Goal: Transaction & Acquisition: Purchase product/service

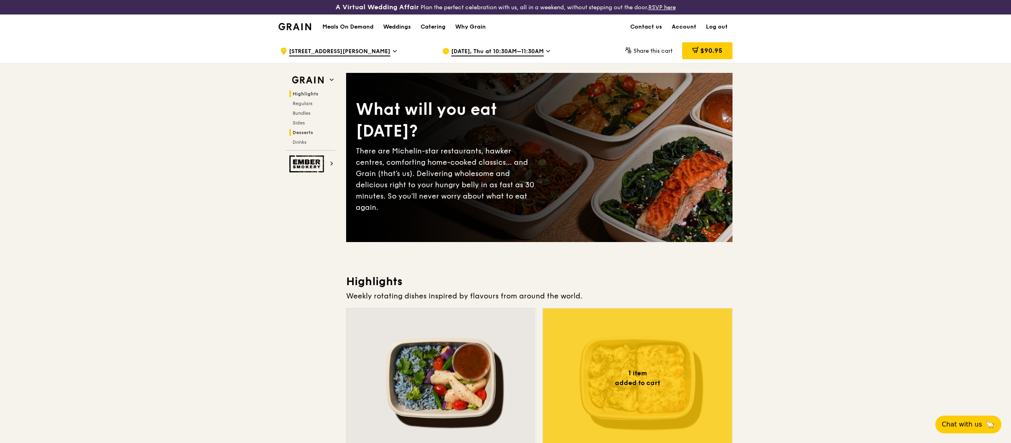
click at [302, 131] on span "Desserts" at bounding box center [303, 133] width 21 height 6
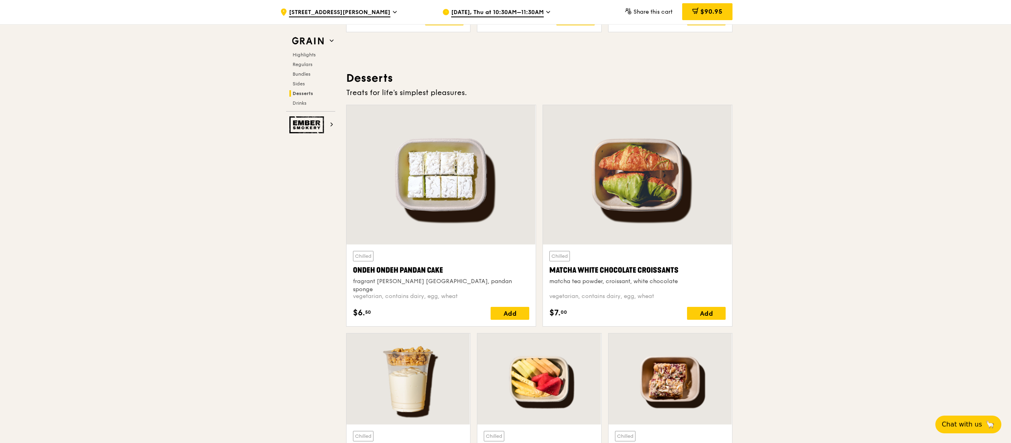
scroll to position [2320, 0]
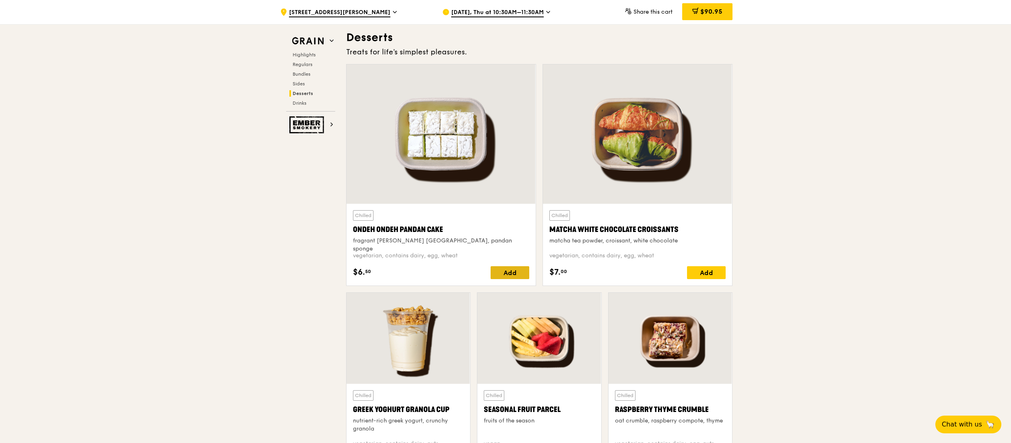
click at [509, 276] on div "Add" at bounding box center [510, 272] width 39 height 13
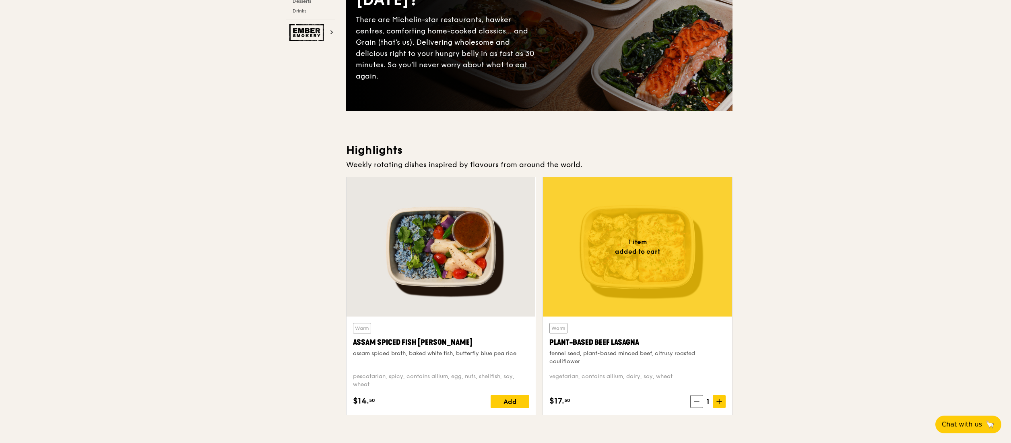
scroll to position [0, 0]
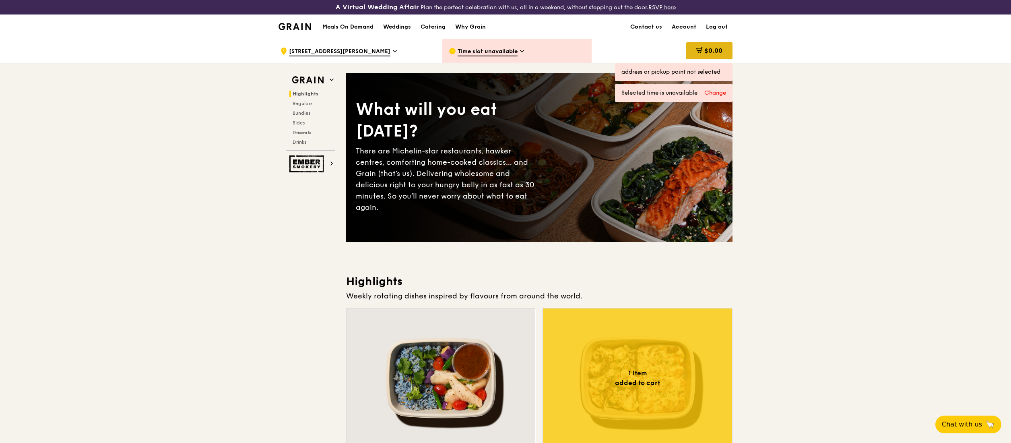
click at [722, 47] on span "$0.00" at bounding box center [714, 51] width 18 height 8
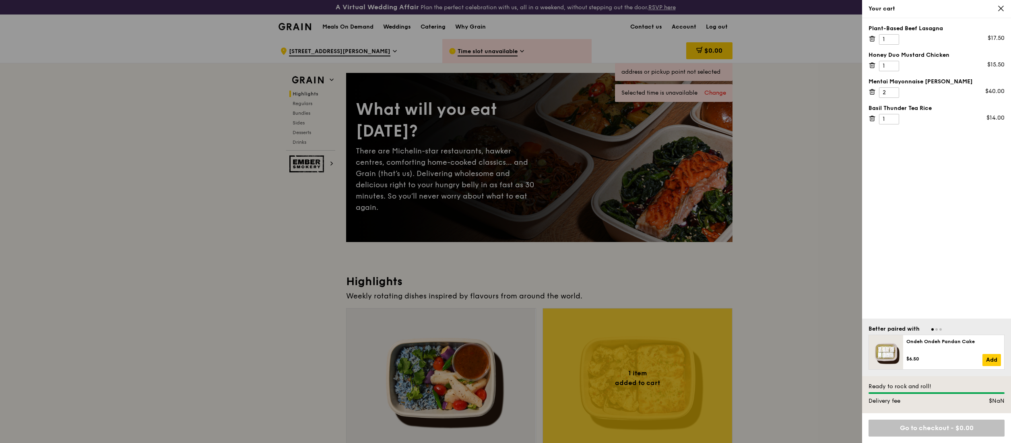
click at [496, 51] on div at bounding box center [505, 221] width 1011 height 443
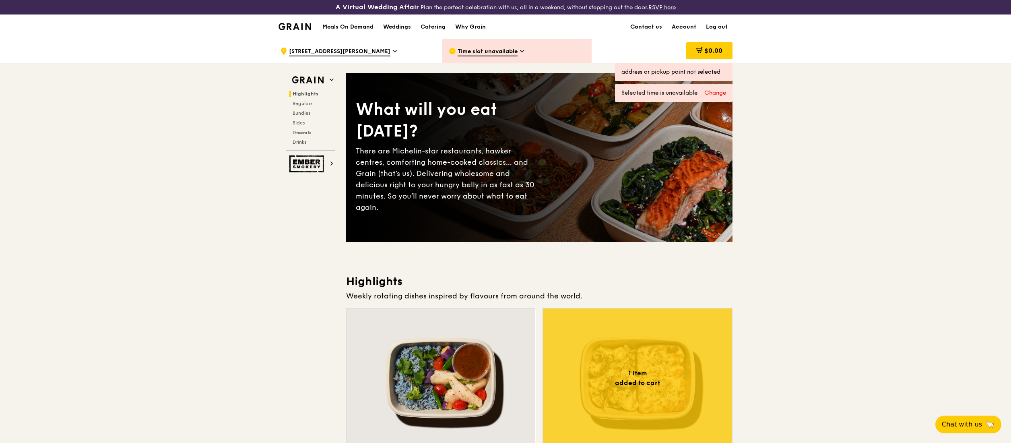
click at [496, 51] on span "Time slot unavailable" at bounding box center [488, 52] width 60 height 9
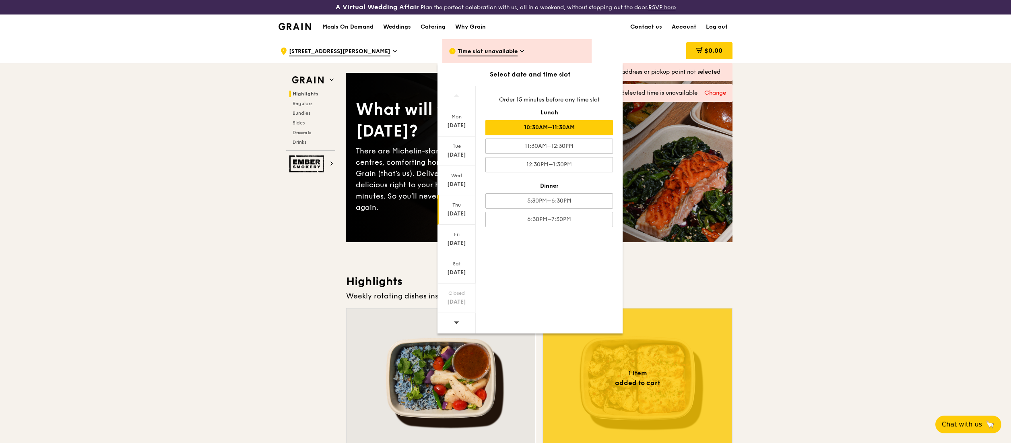
click at [451, 207] on div "Thu" at bounding box center [457, 205] width 36 height 6
click at [455, 211] on div "[DATE]" at bounding box center [457, 214] width 36 height 8
click at [570, 127] on div "10:30AM–11:30AM" at bounding box center [550, 127] width 128 height 15
click at [453, 210] on div "[DATE]" at bounding box center [457, 214] width 36 height 8
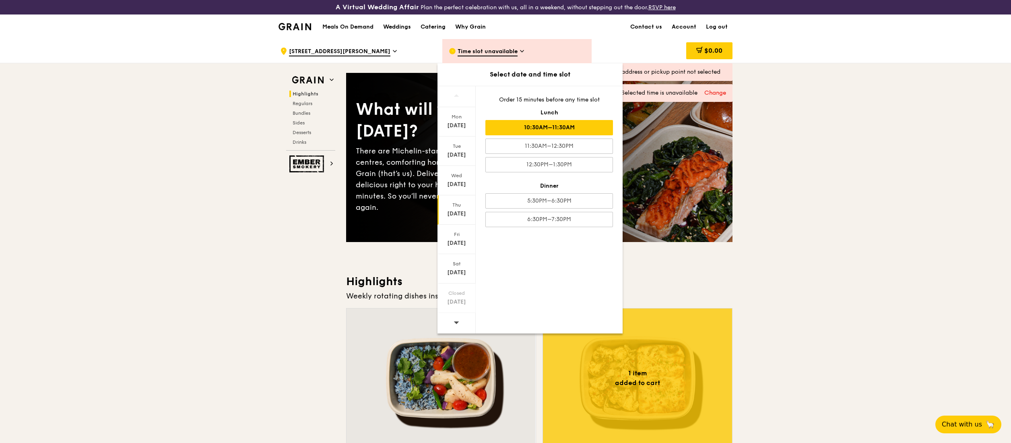
click at [453, 210] on div "[DATE]" at bounding box center [457, 214] width 36 height 8
drag, startPoint x: 453, startPoint y: 211, endPoint x: 871, endPoint y: 163, distance: 421.5
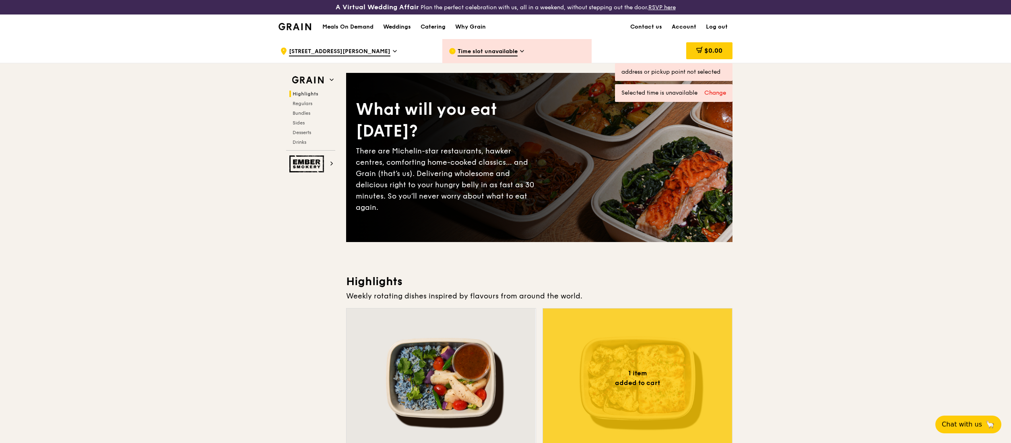
click at [521, 51] on icon at bounding box center [522, 51] width 4 height 7
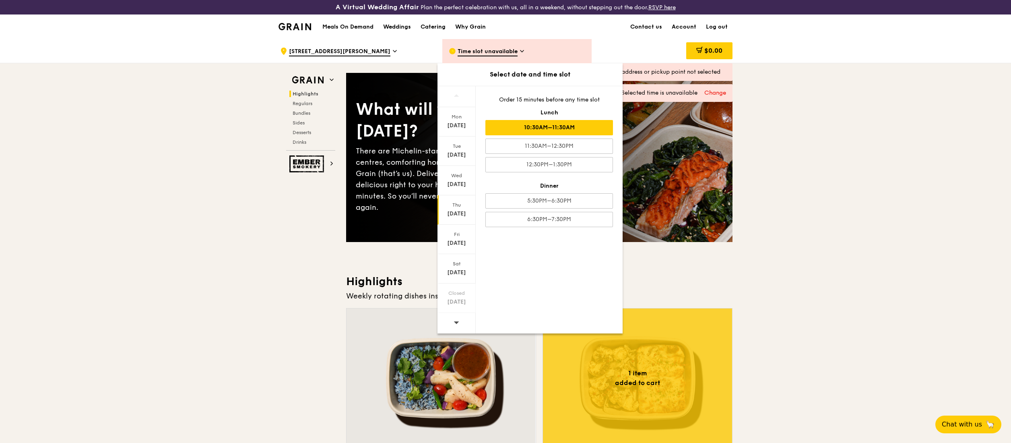
click at [718, 92] on div "Change" at bounding box center [716, 93] width 22 height 8
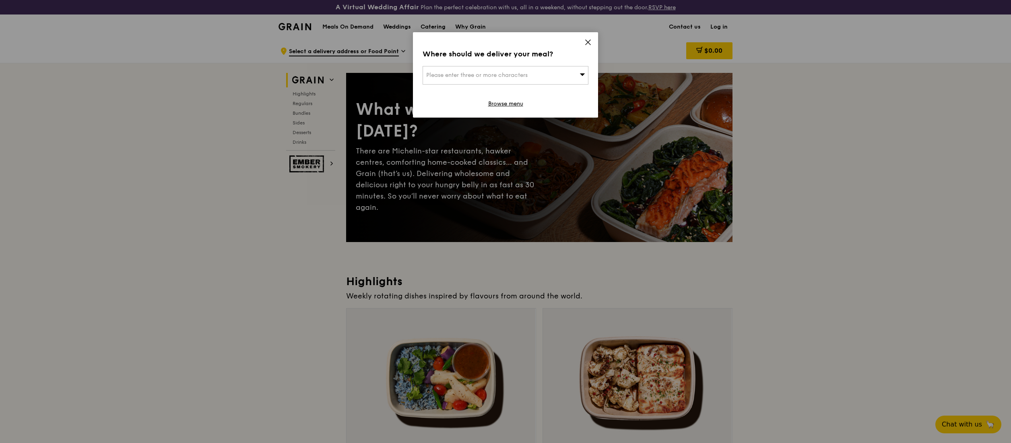
click at [588, 40] on icon at bounding box center [588, 42] width 7 height 7
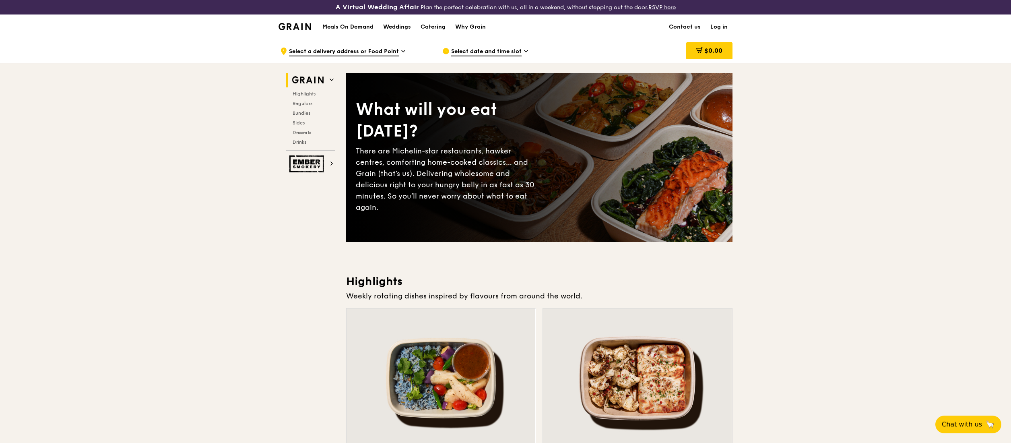
click at [722, 23] on link "Log in" at bounding box center [719, 27] width 27 height 24
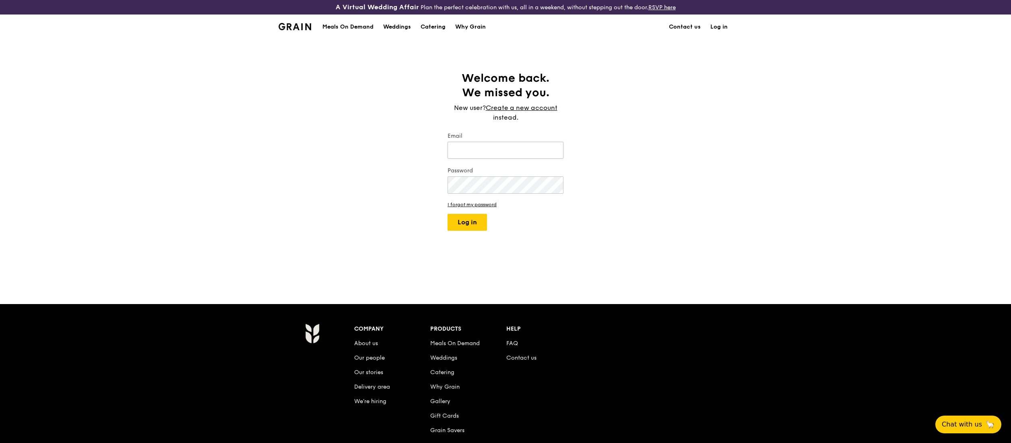
click at [480, 147] on input "Email" at bounding box center [506, 150] width 116 height 17
type input "TANMYC@SCHAEFFLER.COM"
click at [469, 223] on button "Log in" at bounding box center [467, 222] width 39 height 17
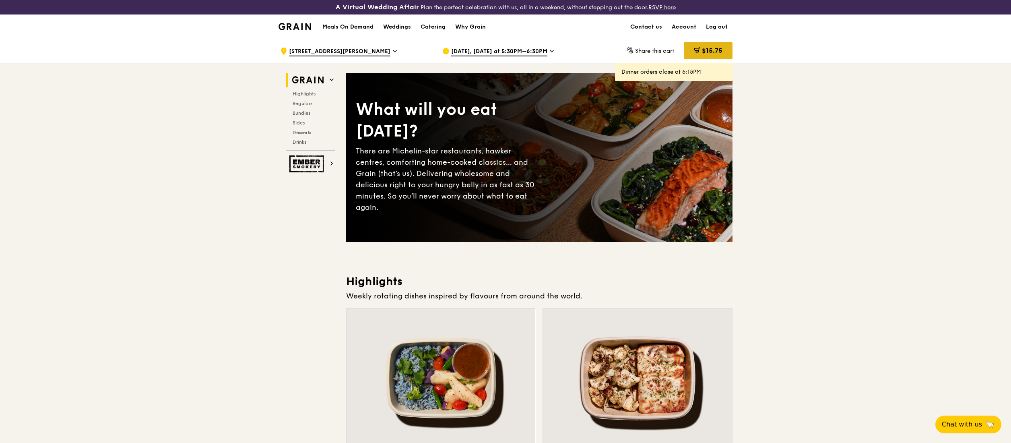
click at [702, 48] on span "$15.75" at bounding box center [712, 51] width 21 height 8
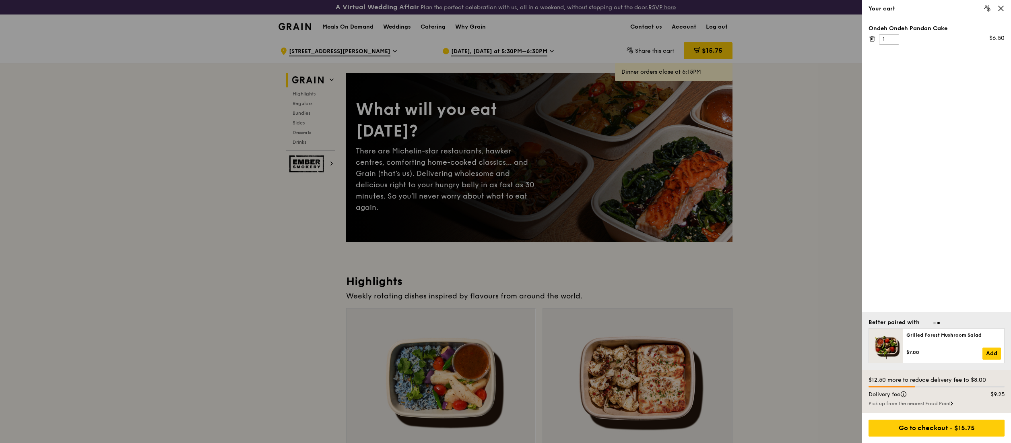
click at [1002, 9] on icon at bounding box center [1001, 8] width 5 height 5
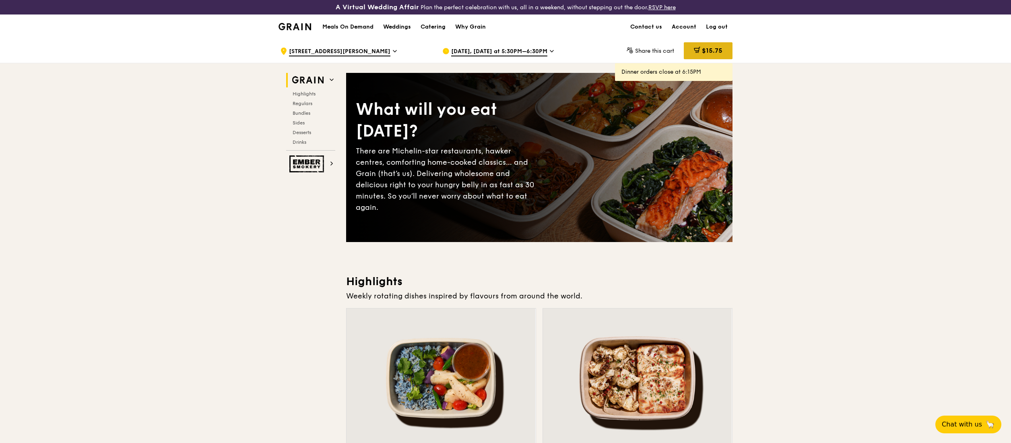
click at [700, 51] on div "$15.75" at bounding box center [708, 50] width 49 height 17
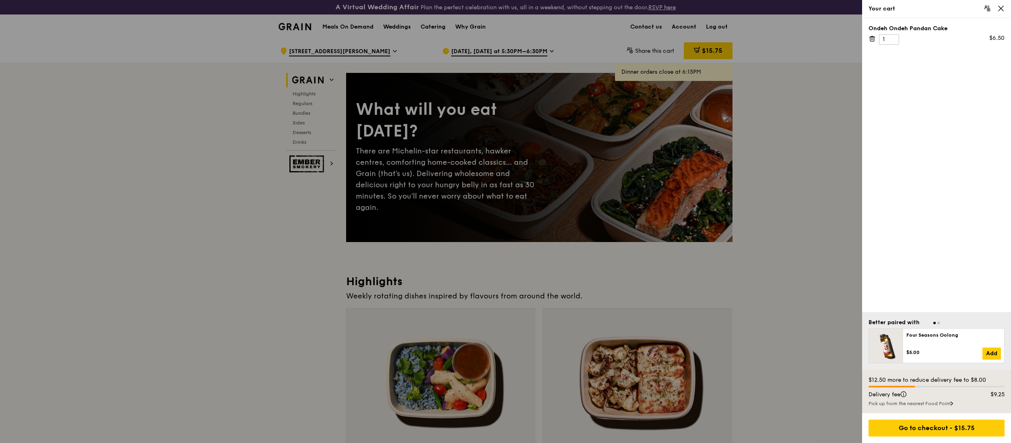
click at [519, 48] on div at bounding box center [505, 221] width 1011 height 443
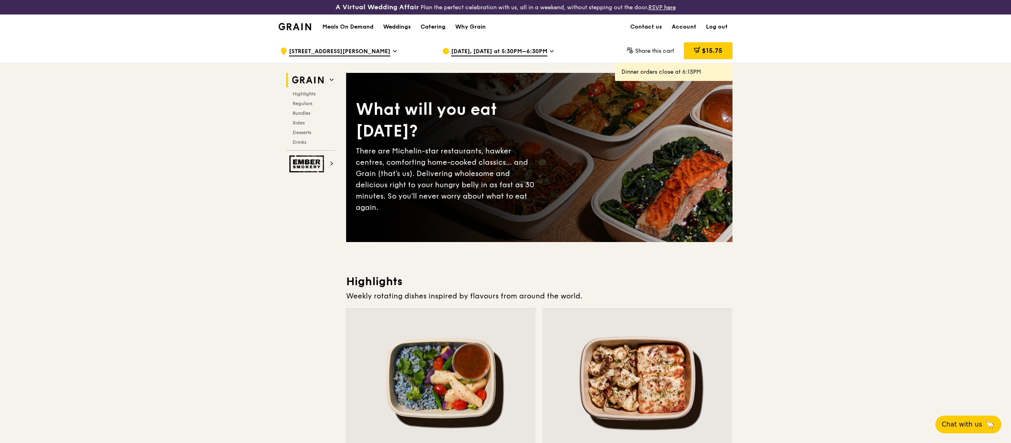
click at [518, 51] on span "Sep 22, Today at 5:30PM–6:30PM" at bounding box center [499, 52] width 96 height 9
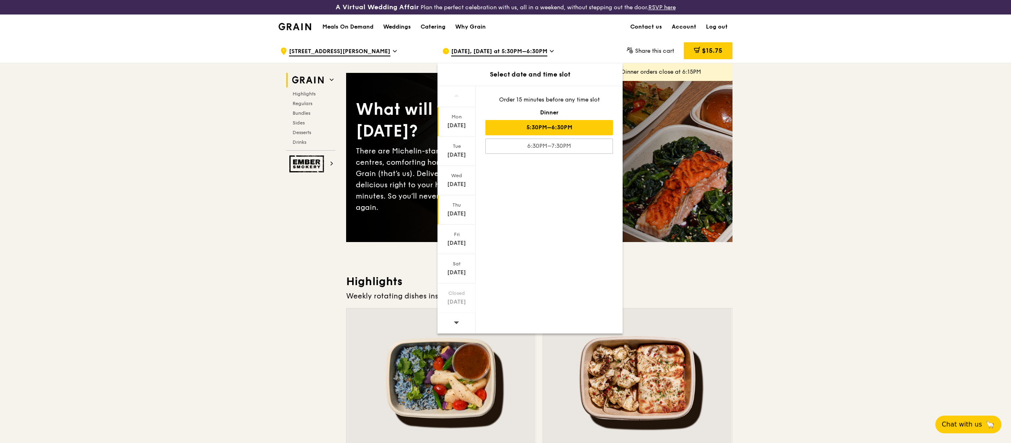
click at [462, 209] on div "Thu Sep 25" at bounding box center [457, 209] width 38 height 29
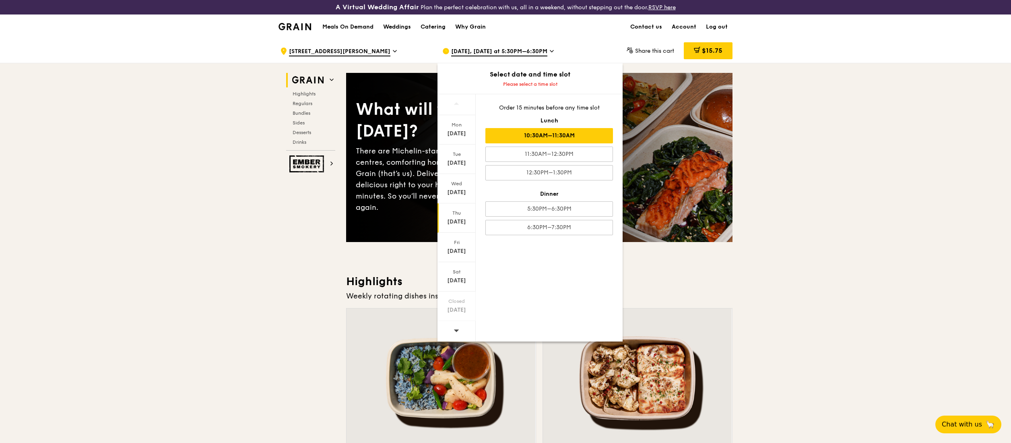
click at [554, 131] on div "10:30AM–11:30AM" at bounding box center [550, 135] width 128 height 15
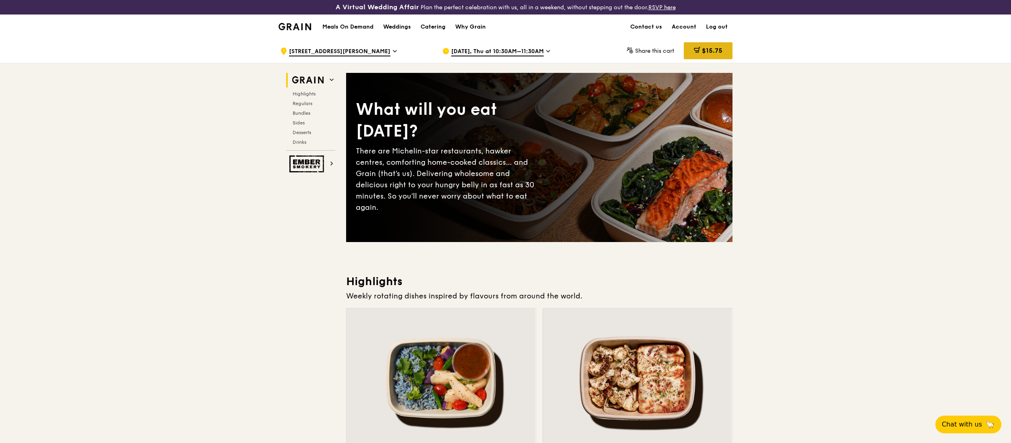
click at [707, 48] on span "$15.75" at bounding box center [712, 51] width 21 height 8
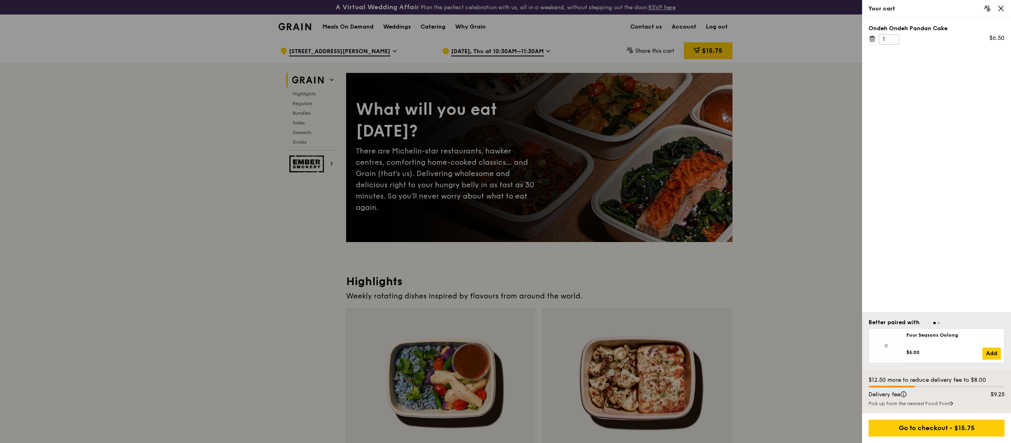
click at [999, 11] on icon at bounding box center [1001, 8] width 7 height 7
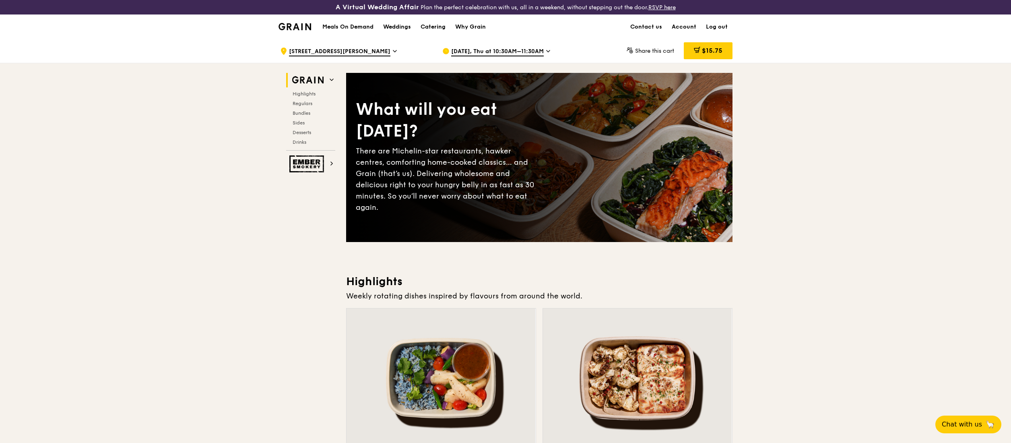
scroll to position [242, 0]
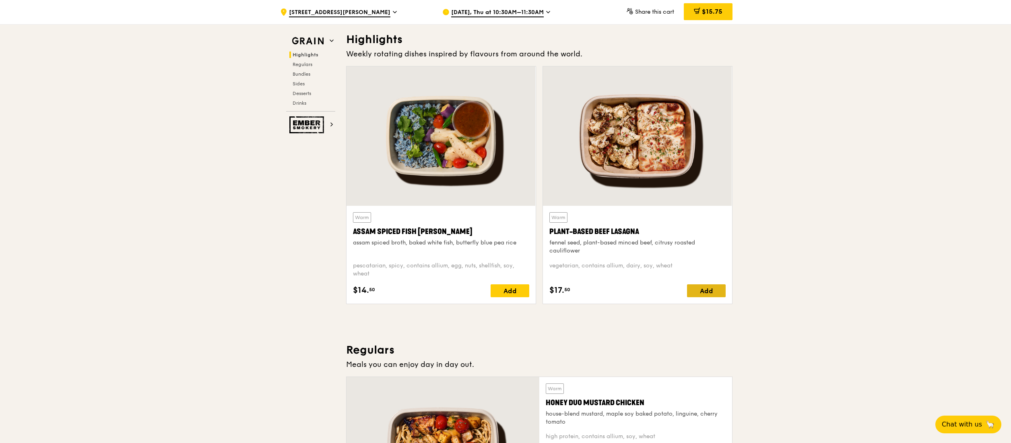
click at [710, 293] on div "Add" at bounding box center [706, 290] width 39 height 13
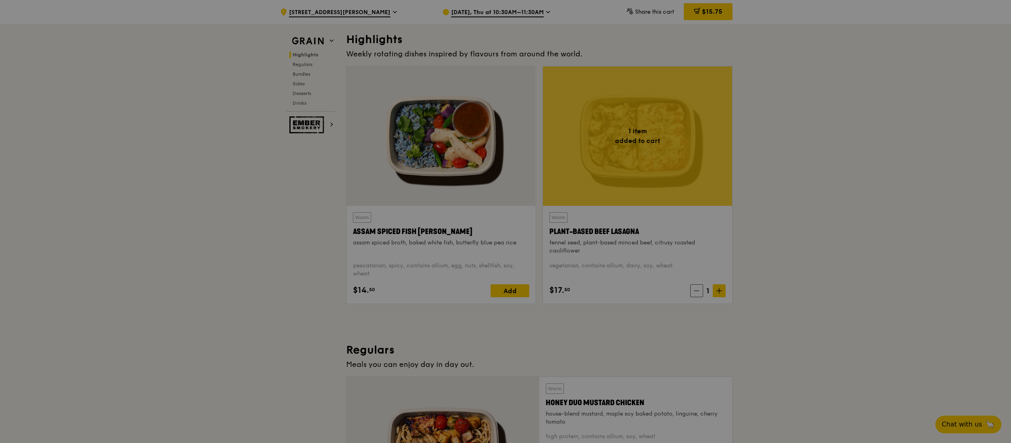
scroll to position [483, 0]
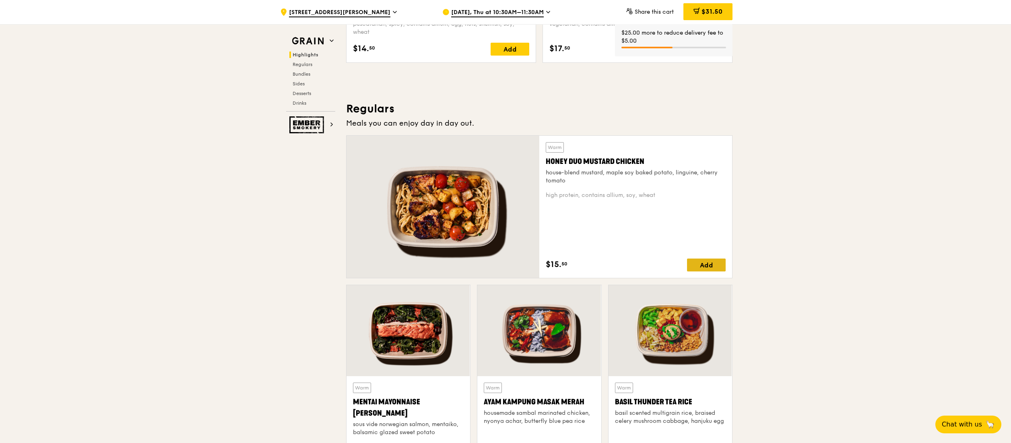
click at [716, 264] on div "Add" at bounding box center [706, 265] width 39 height 13
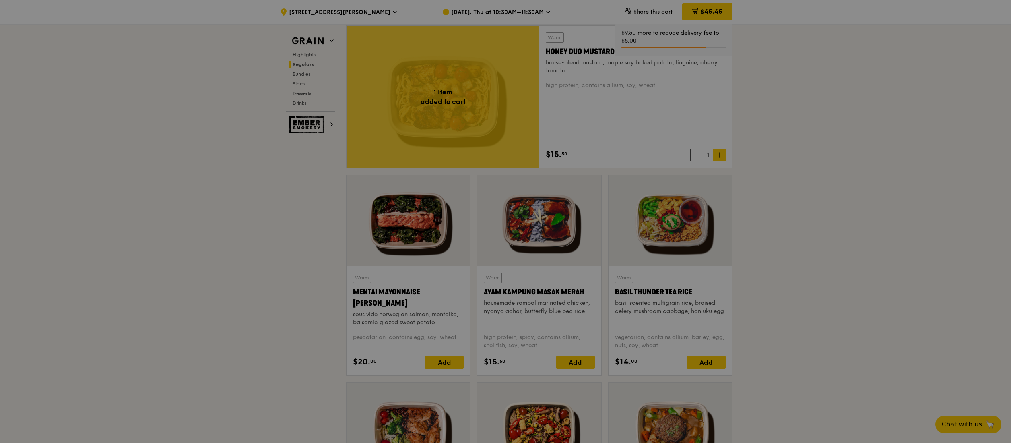
scroll to position [644, 0]
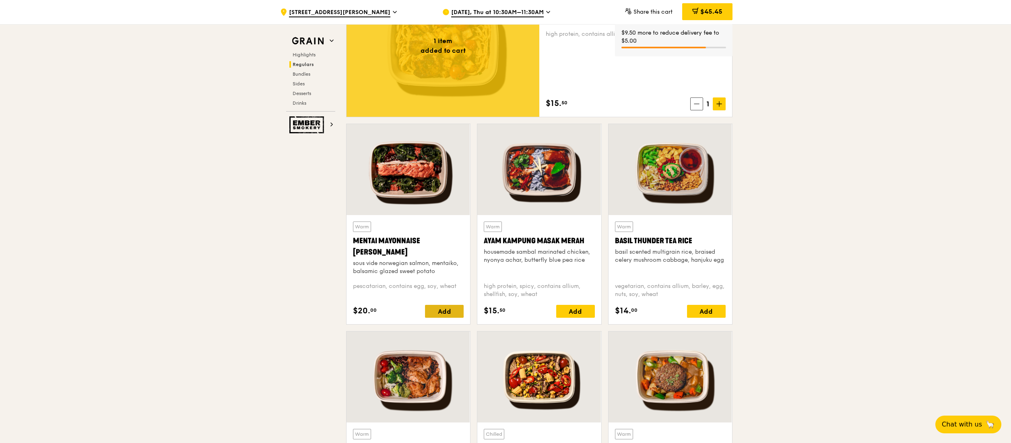
click at [443, 310] on div "Add" at bounding box center [444, 311] width 39 height 13
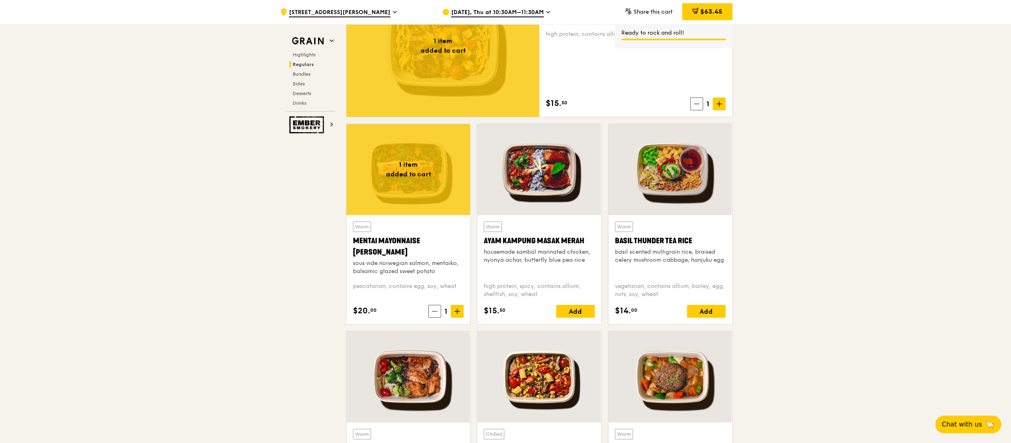
click at [457, 311] on icon at bounding box center [457, 311] width 5 height 0
click at [698, 309] on div "Add" at bounding box center [706, 311] width 39 height 13
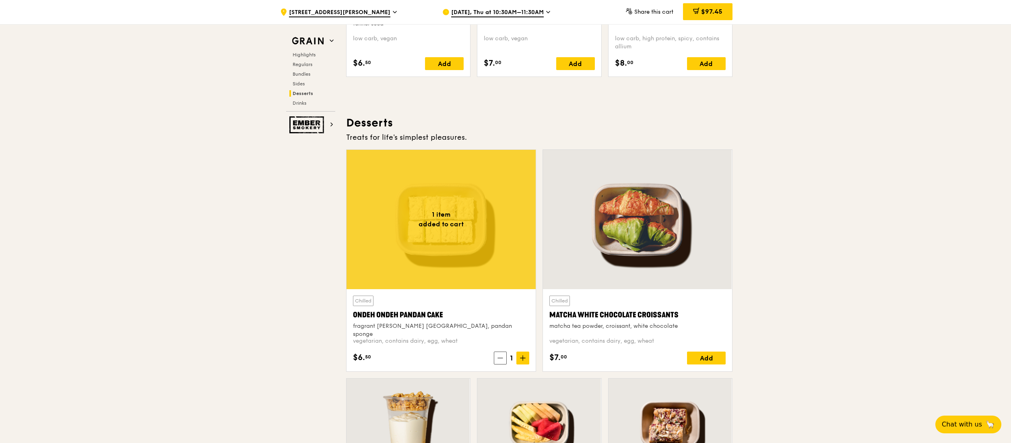
scroll to position [2416, 0]
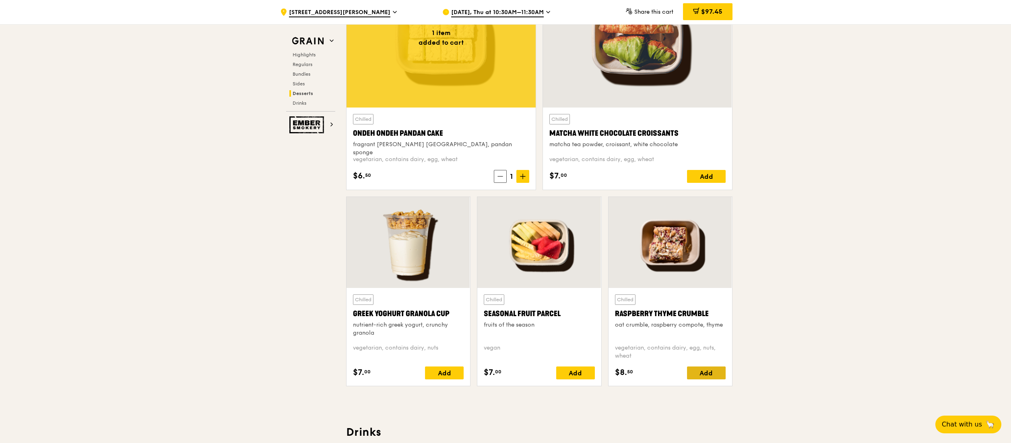
click at [709, 378] on div "Add" at bounding box center [706, 372] width 39 height 13
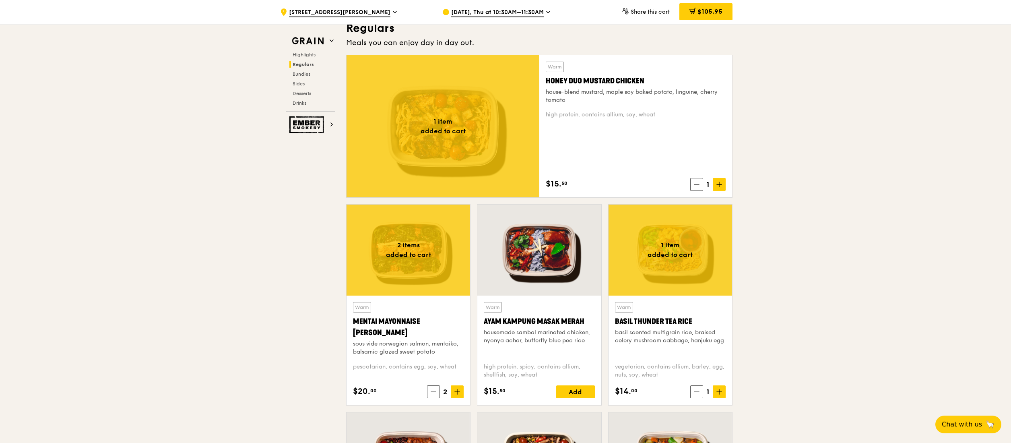
scroll to position [805, 0]
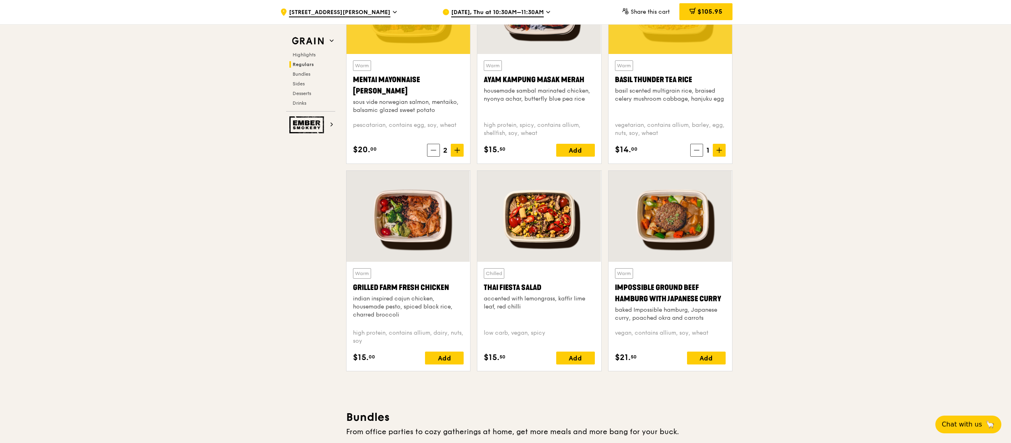
click at [437, 240] on div at bounding box center [409, 216] width 124 height 91
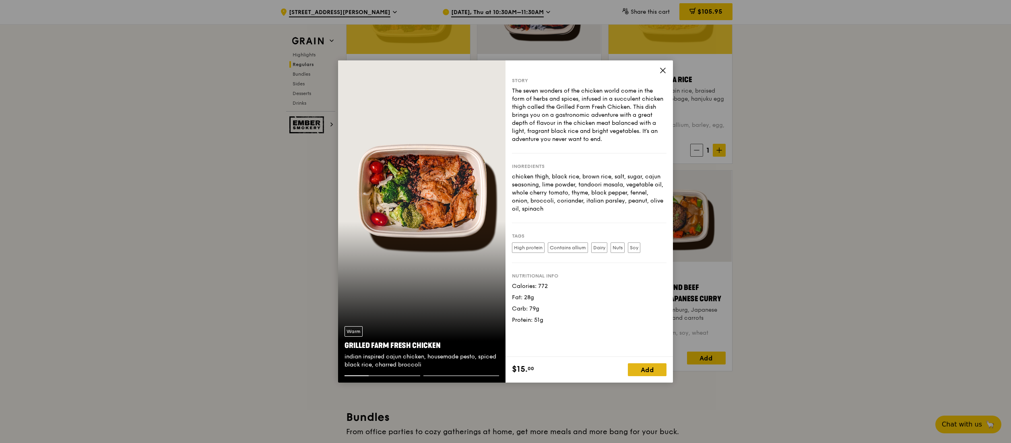
click at [649, 370] on div "Add" at bounding box center [647, 369] width 39 height 13
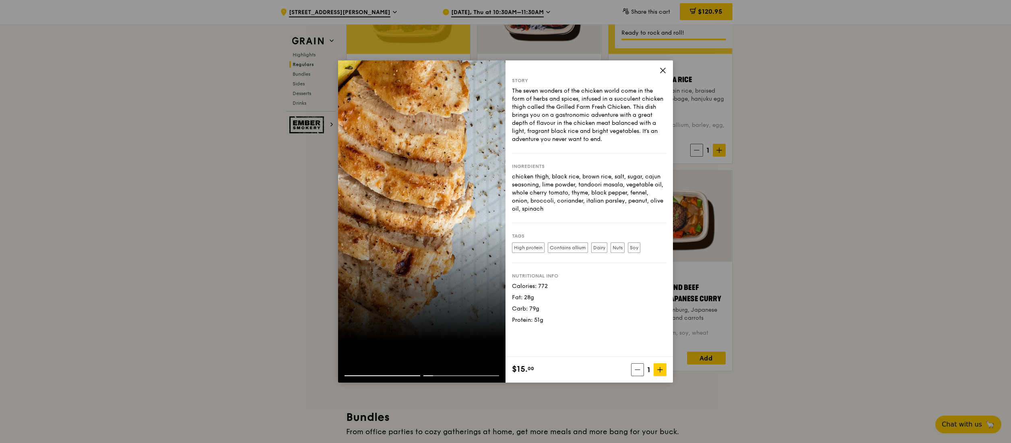
click at [662, 70] on icon at bounding box center [663, 70] width 5 height 5
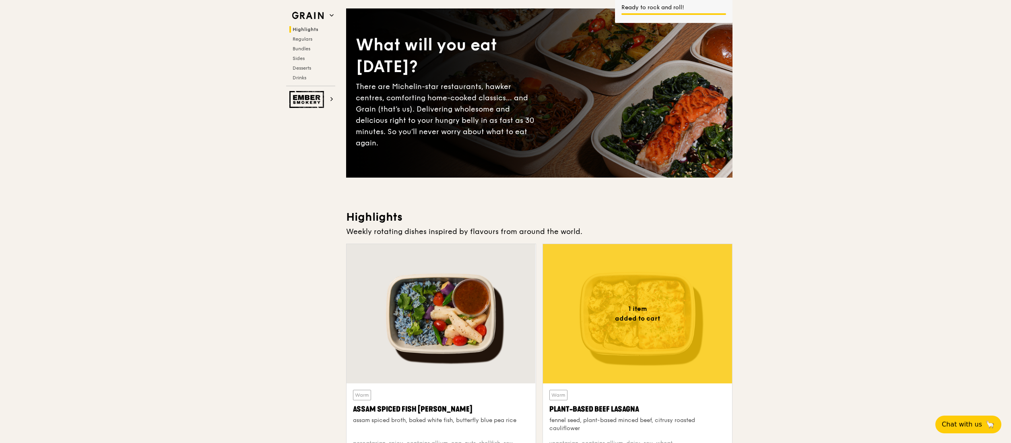
scroll to position [0, 0]
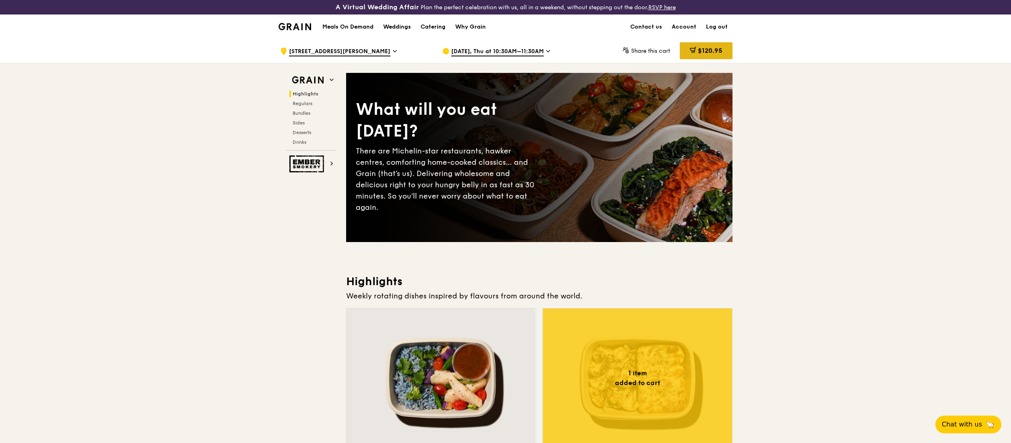
click at [707, 43] on div "$120.95" at bounding box center [706, 50] width 53 height 17
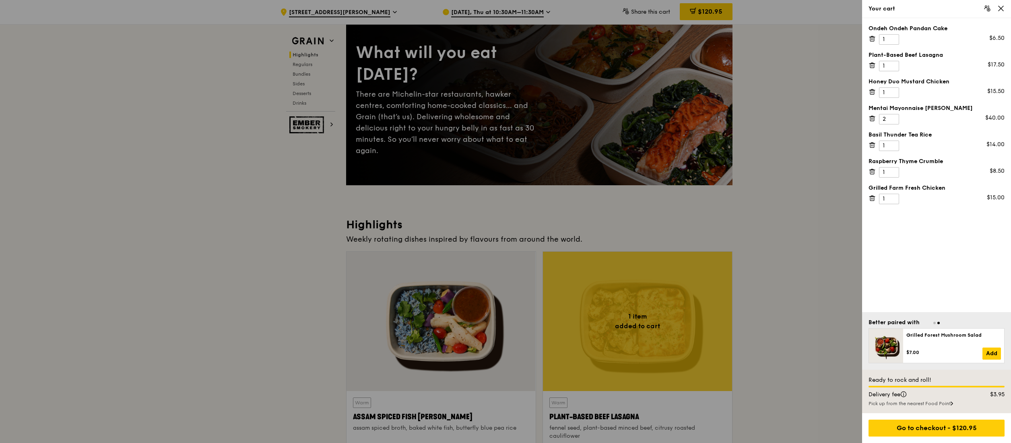
scroll to position [81, 0]
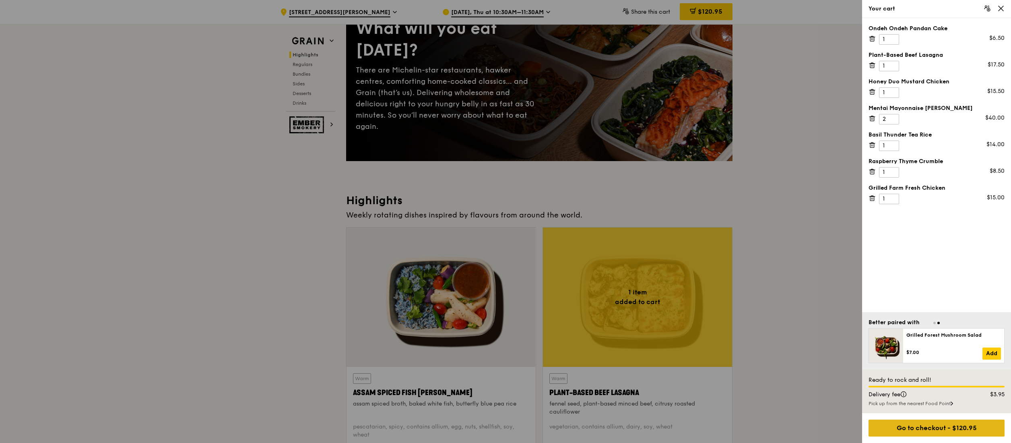
click at [953, 427] on div "Go to checkout - $120.95" at bounding box center [937, 428] width 136 height 17
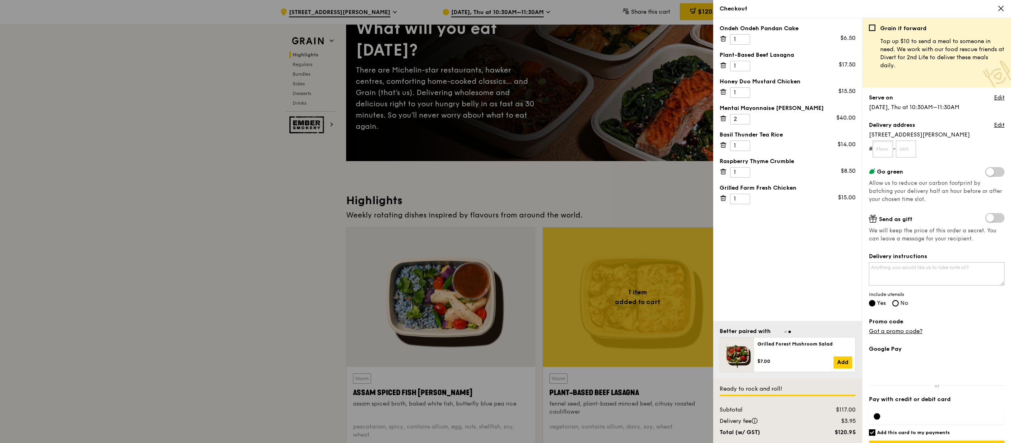
click at [883, 153] on input "text" at bounding box center [883, 149] width 21 height 17
type input "09"
click at [908, 149] on input "text" at bounding box center [906, 149] width 21 height 17
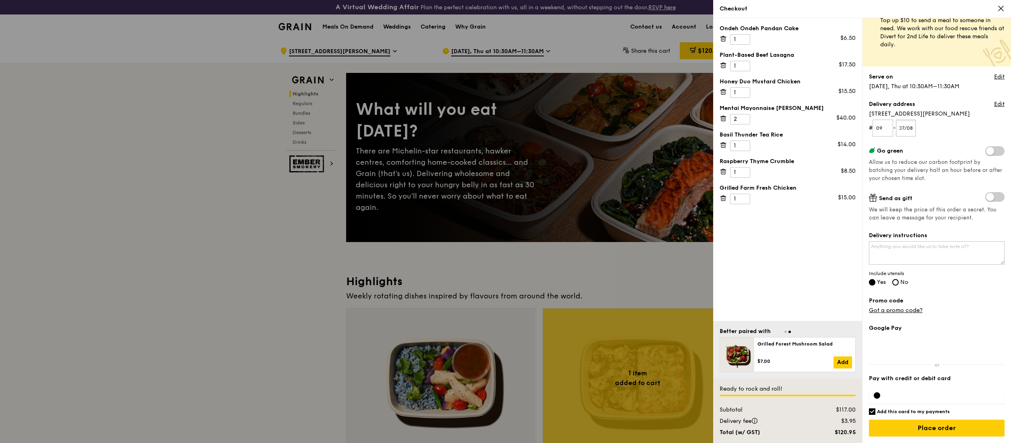
scroll to position [161, 0]
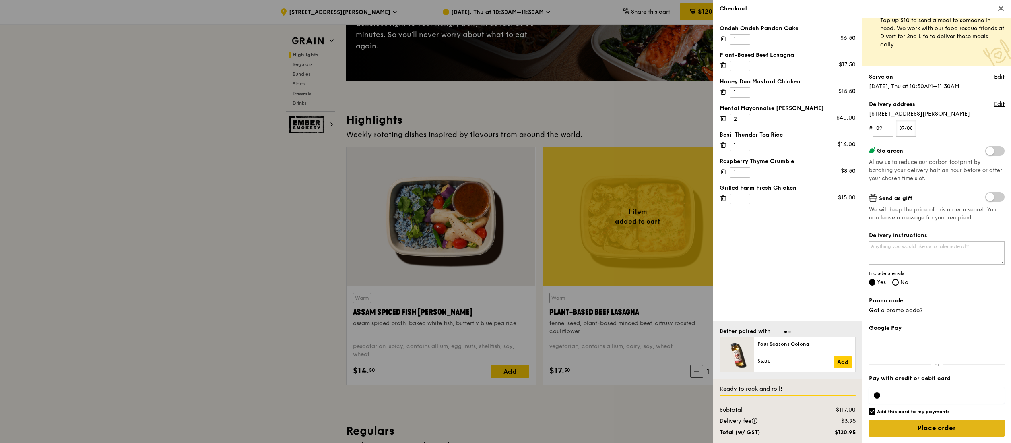
type input "07/08"
click at [941, 428] on input "Place order" at bounding box center [937, 428] width 136 height 17
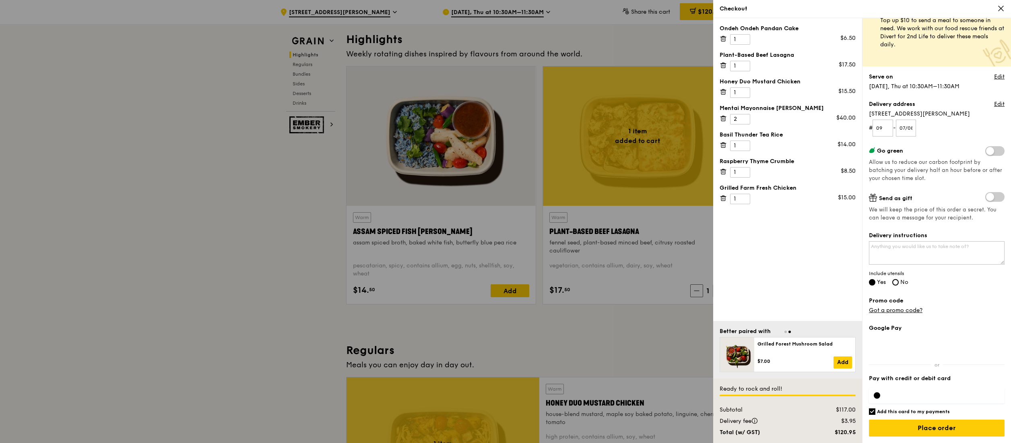
scroll to position [23, 0]
click at [926, 428] on input "Place order" at bounding box center [937, 428] width 136 height 17
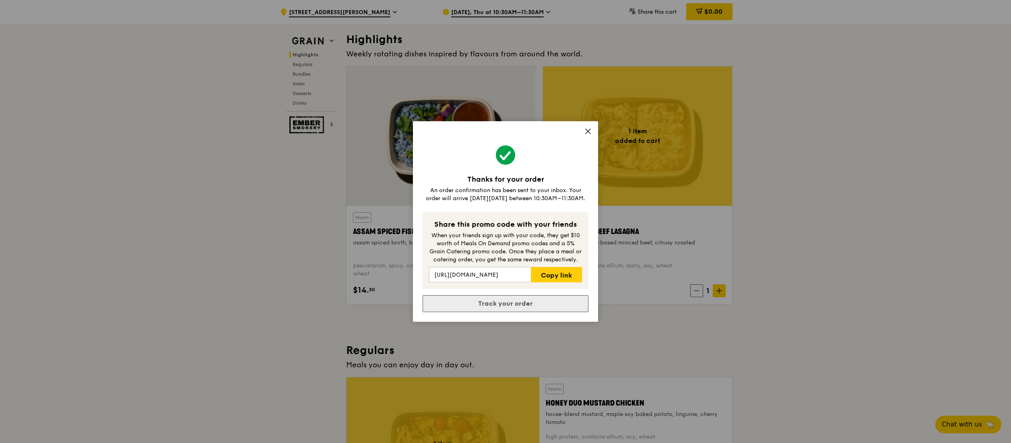
click at [545, 302] on link "Track your order" at bounding box center [506, 303] width 166 height 17
